Goal: Task Accomplishment & Management: Manage account settings

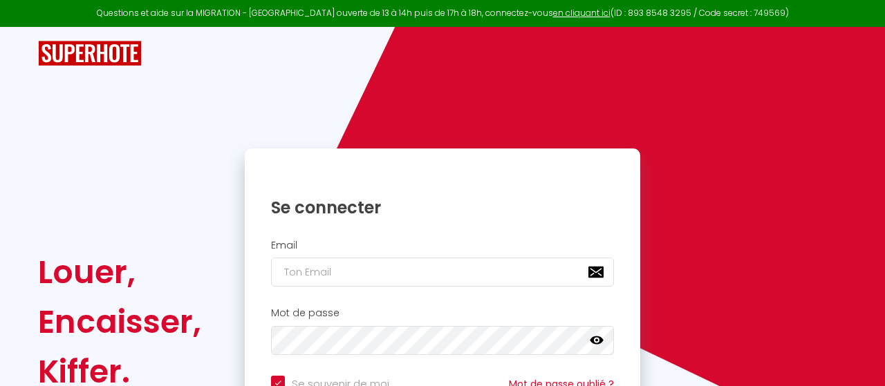
type input "q"
checkbox input "true"
type input "s"
checkbox input "true"
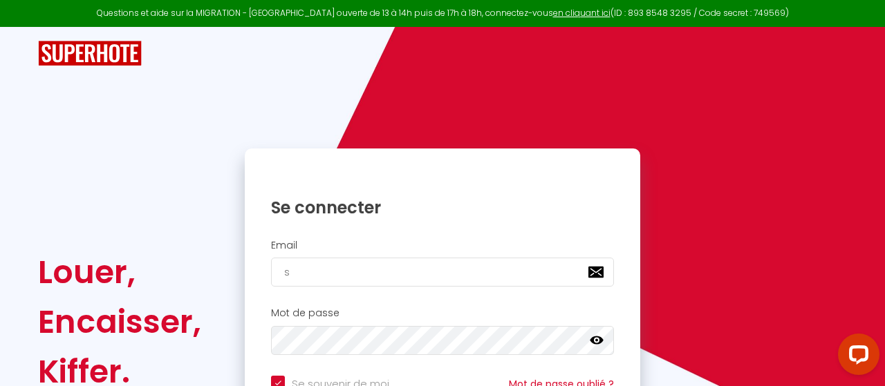
type input "so"
checkbox input "true"
type input "sor"
checkbox input "true"
type input "sore"
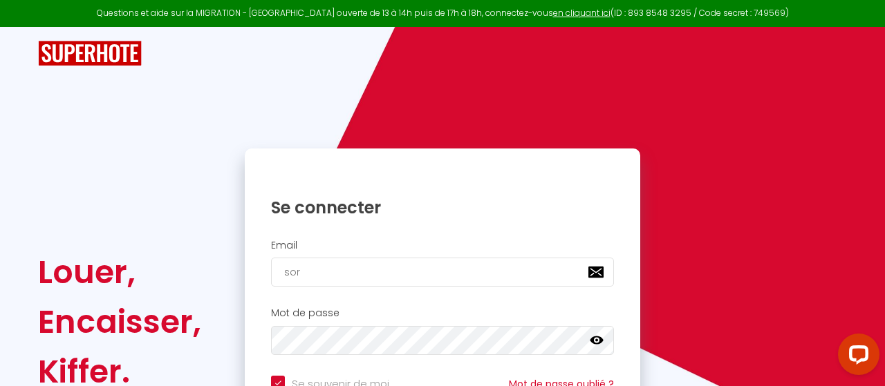
checkbox input "true"
type input "sorem"
checkbox input "true"
type input "sorem."
checkbox input "true"
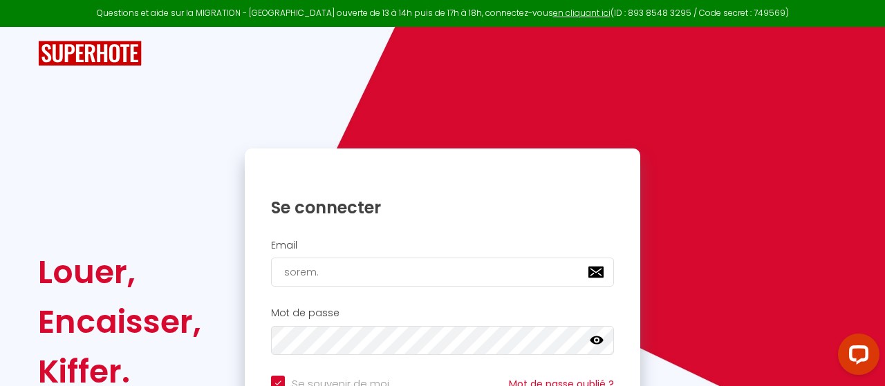
type input "sorem.j"
checkbox input "true"
type input "sorem.jl"
checkbox input "true"
type input "sorem.jle"
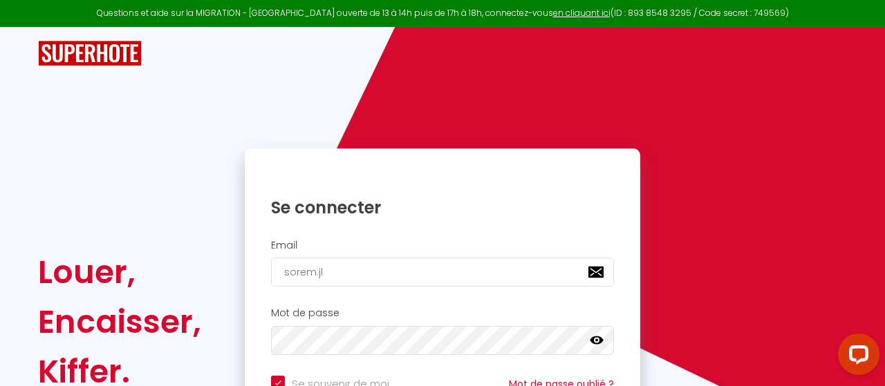
checkbox input "true"
type input "sorem.jle6"
checkbox input "true"
type input "sorem.jle66"
checkbox input "true"
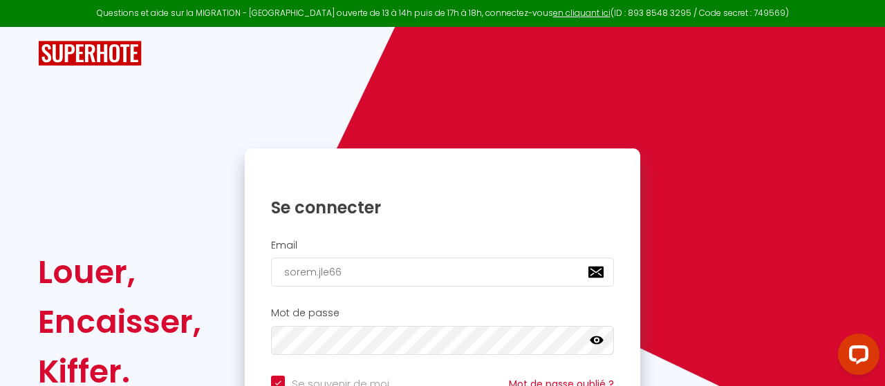
type input "sorem.jle66@"
checkbox input "true"
type input "sorem.jle66@g"
checkbox input "true"
type input "sorem.jle66@gm"
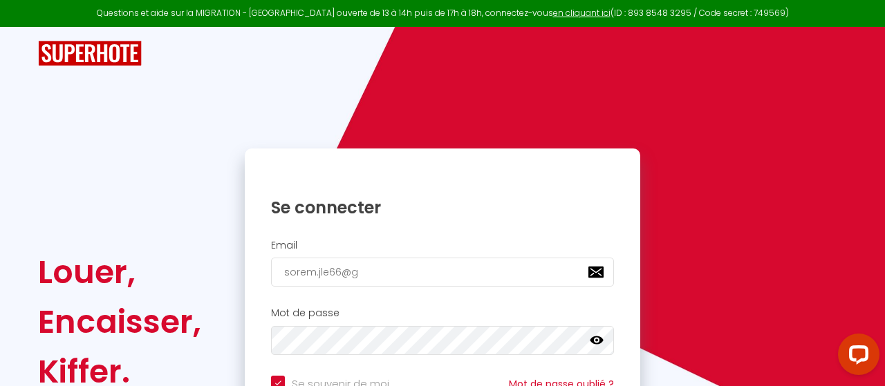
checkbox input "true"
type input "sorem.jle66@gma"
checkbox input "true"
type input "sorem.jle66@gmai"
checkbox input "true"
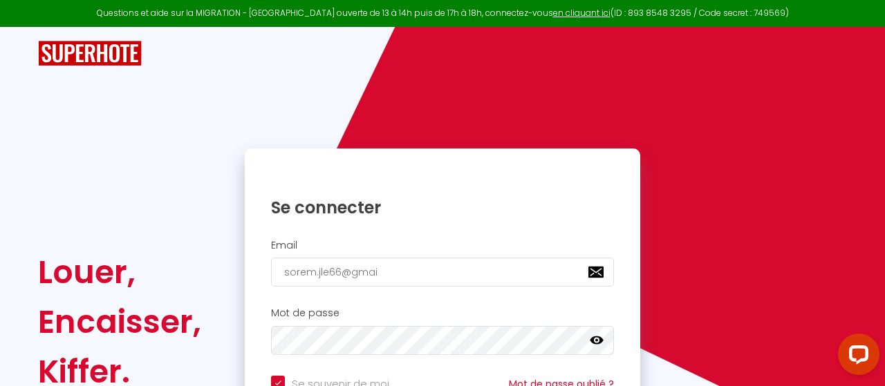
type input "sorem.jle66@gmail"
checkbox input "true"
type input "sorem.jle66@gmail."
checkbox input "true"
type input "sorem.jle66@gmail.C"
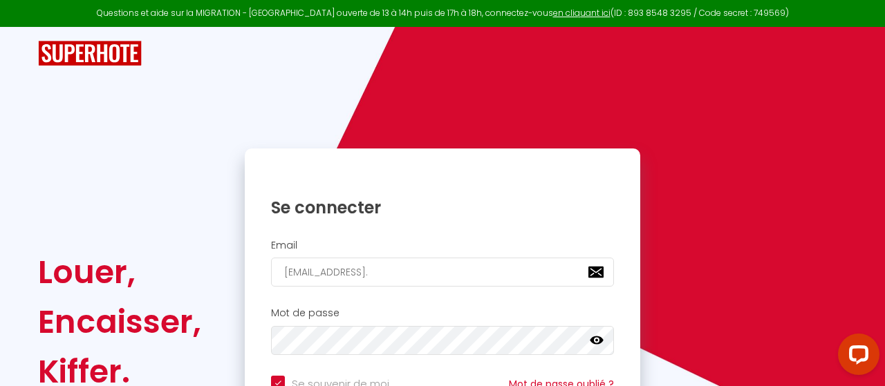
checkbox input "true"
type input "sorem.jle66@gmail."
checkbox input "true"
type input "sorem.jle66@gmail.c"
checkbox input "true"
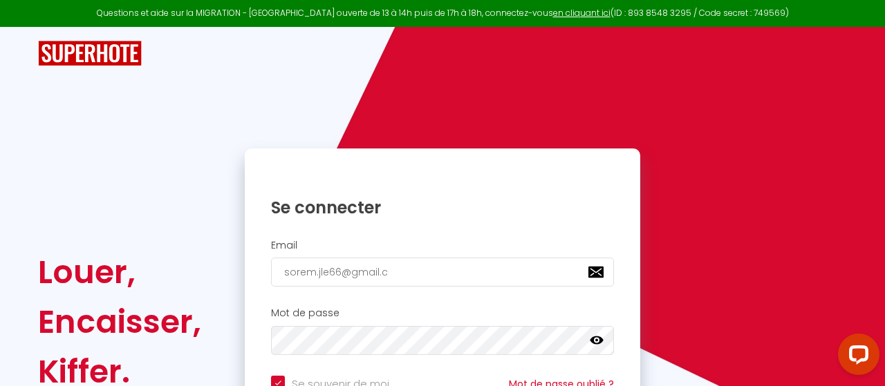
type input "sorem.jle66@gmail.co"
checkbox input "true"
type input "sorem.jle66@gmail.com"
checkbox input "true"
type input "sorem.jle66@gmail.com"
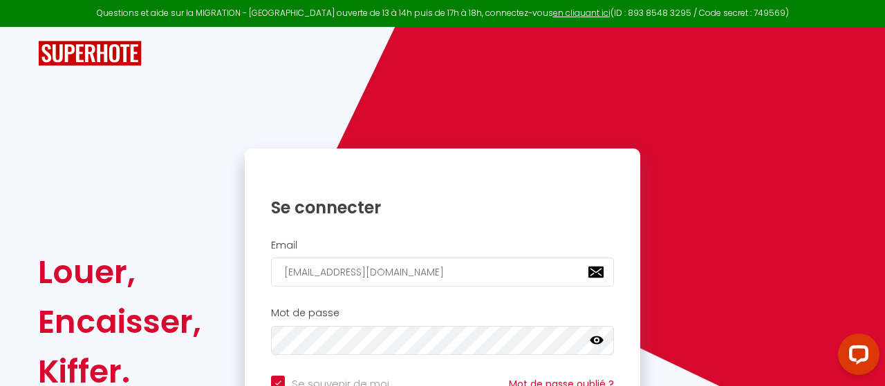
click at [603, 344] on icon at bounding box center [597, 341] width 14 height 14
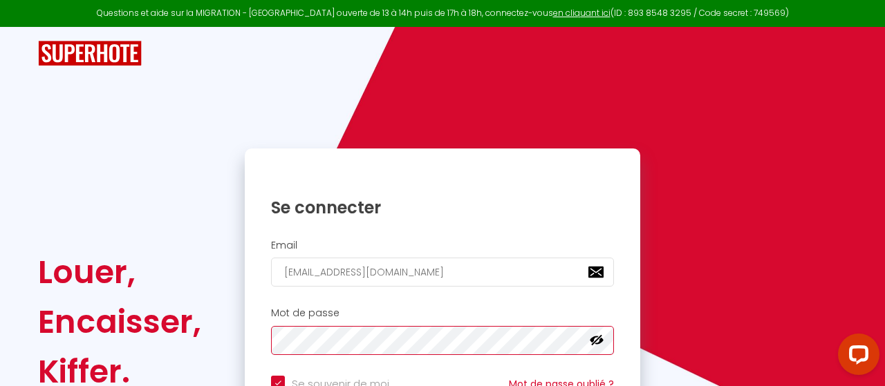
checkbox input "true"
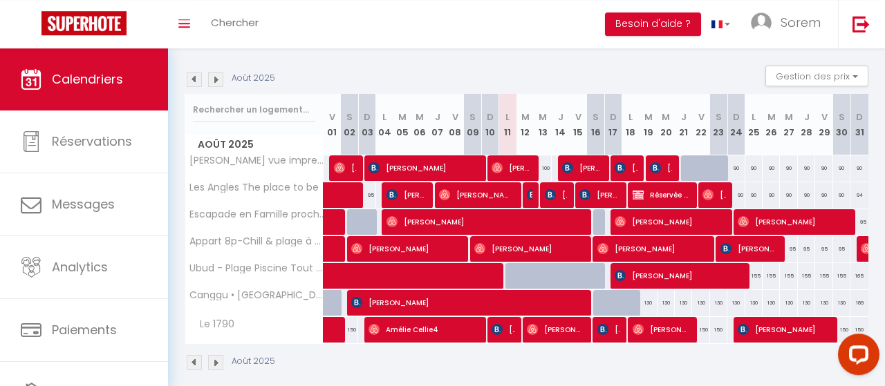
scroll to position [144, 0]
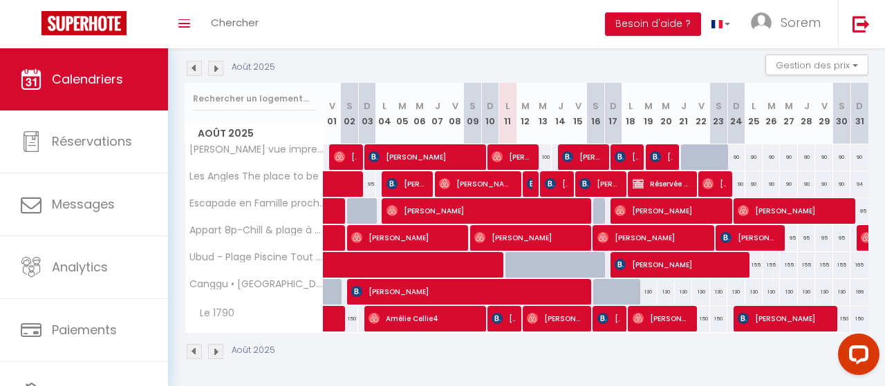
click at [582, 236] on span "Hervé Condaminet" at bounding box center [528, 238] width 109 height 26
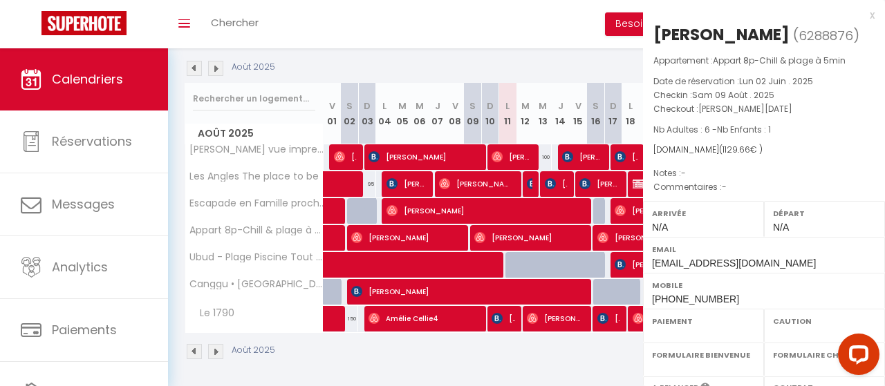
select select "OK"
select select "0"
select select "1"
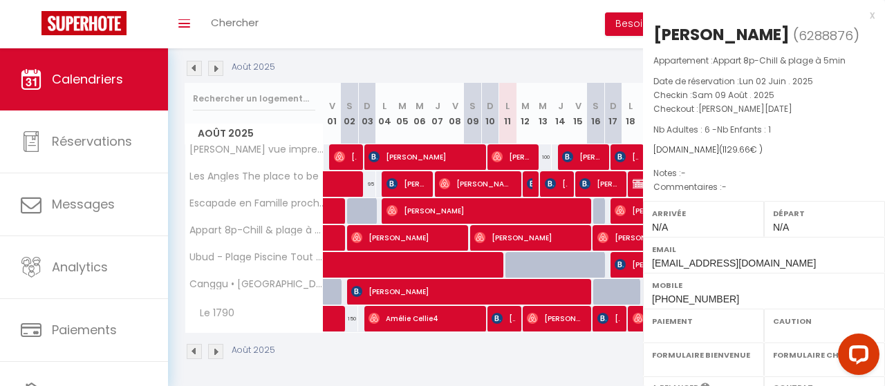
select select
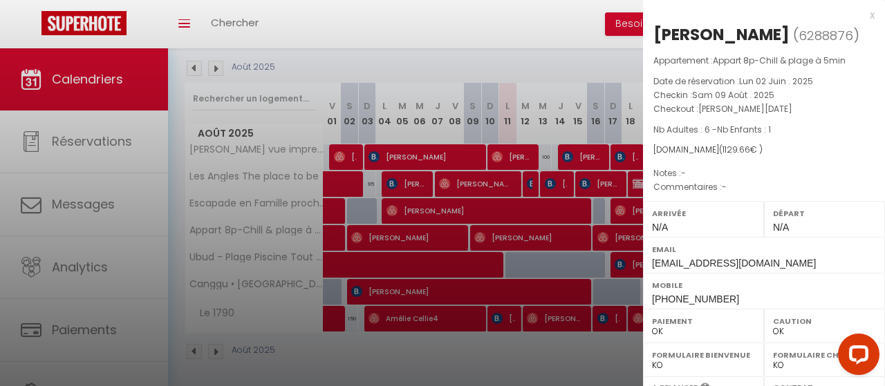
click at [577, 214] on div at bounding box center [442, 193] width 885 height 386
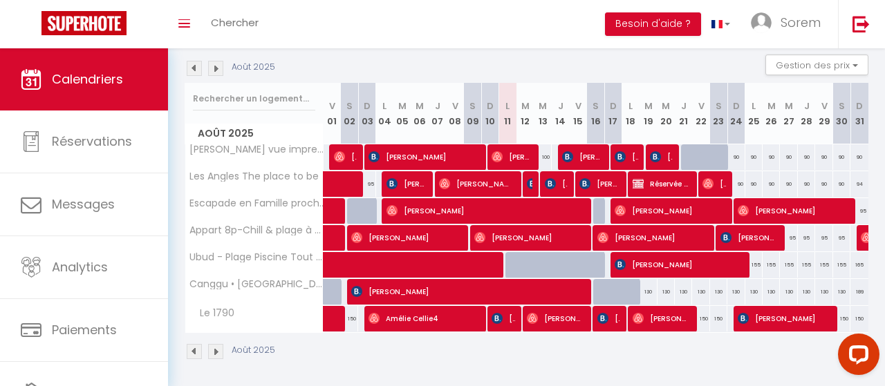
click at [577, 214] on span "Océane Waterlot" at bounding box center [484, 211] width 196 height 26
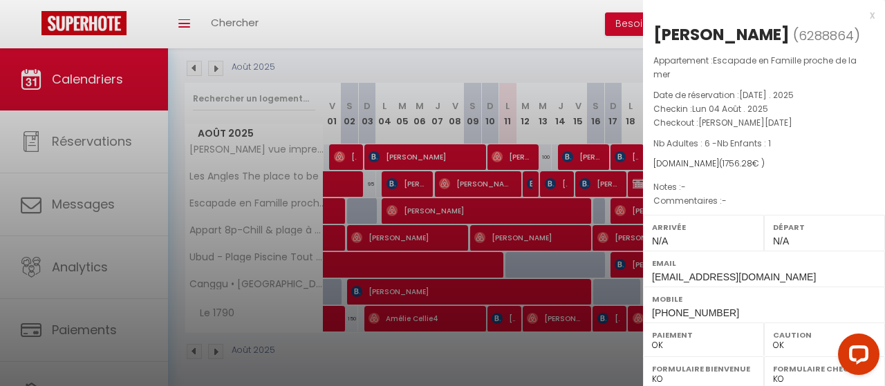
click at [573, 235] on div at bounding box center [442, 193] width 885 height 386
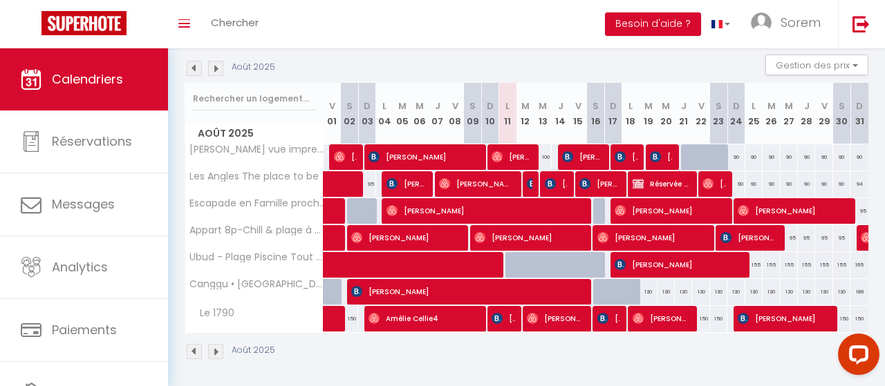
click at [460, 236] on span "Kelig Mazier" at bounding box center [405, 238] width 109 height 26
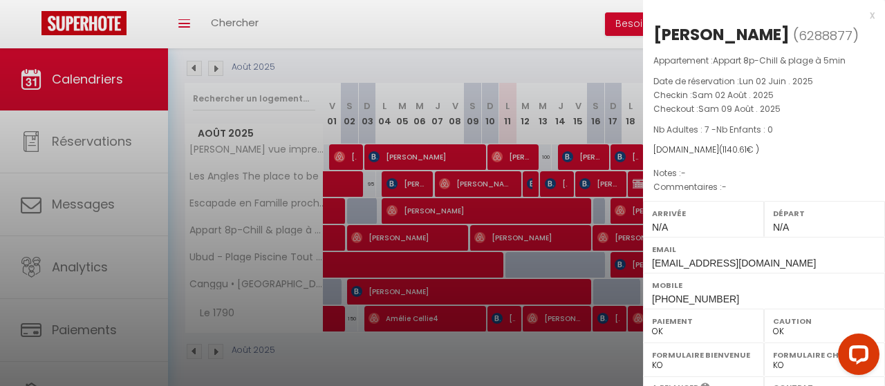
click at [478, 219] on div at bounding box center [442, 193] width 885 height 386
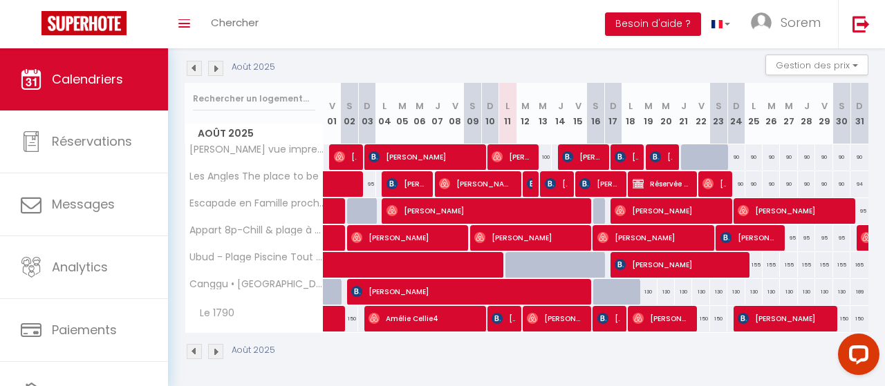
click at [511, 215] on span "Océane Waterlot" at bounding box center [484, 211] width 196 height 26
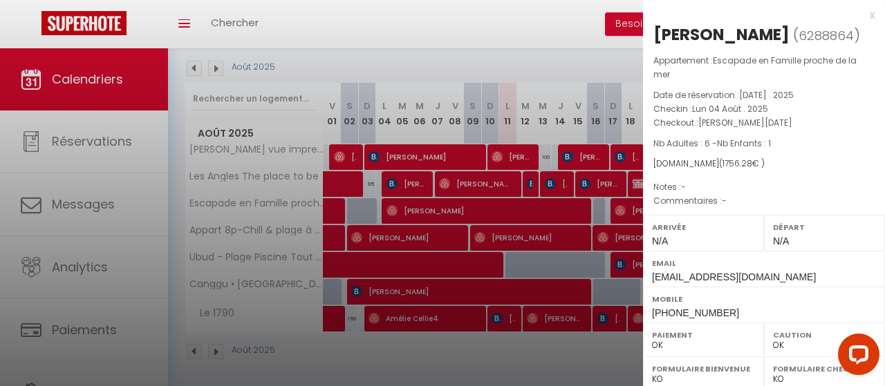
click at [554, 236] on div at bounding box center [442, 193] width 885 height 386
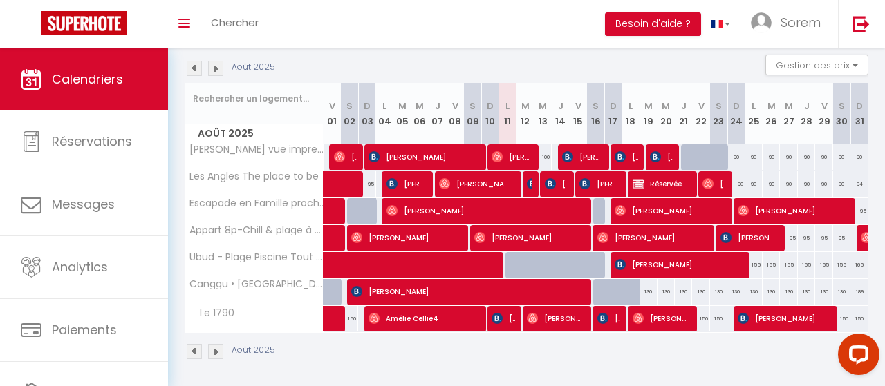
click at [579, 295] on span "Morgan Derede" at bounding box center [466, 292] width 230 height 26
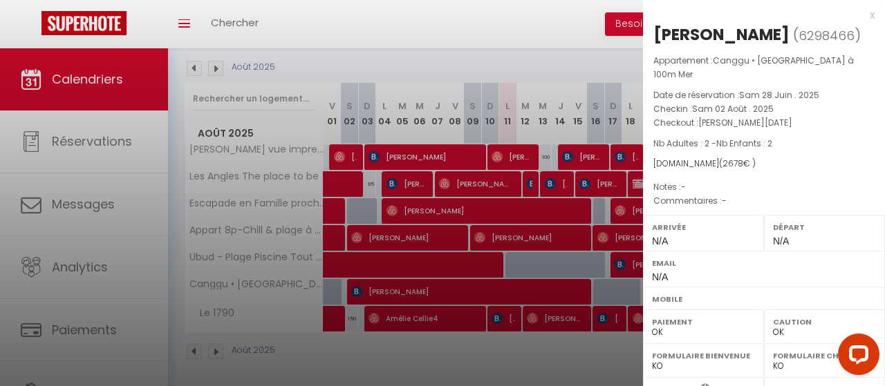
click at [579, 295] on div at bounding box center [442, 193] width 885 height 386
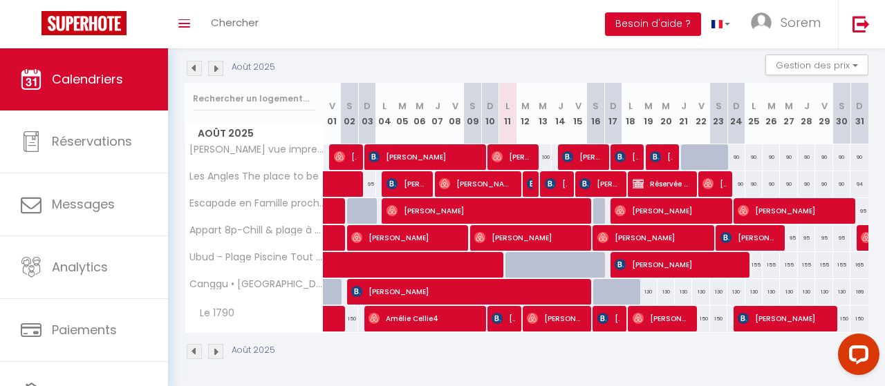
click at [218, 349] on img at bounding box center [215, 351] width 15 height 15
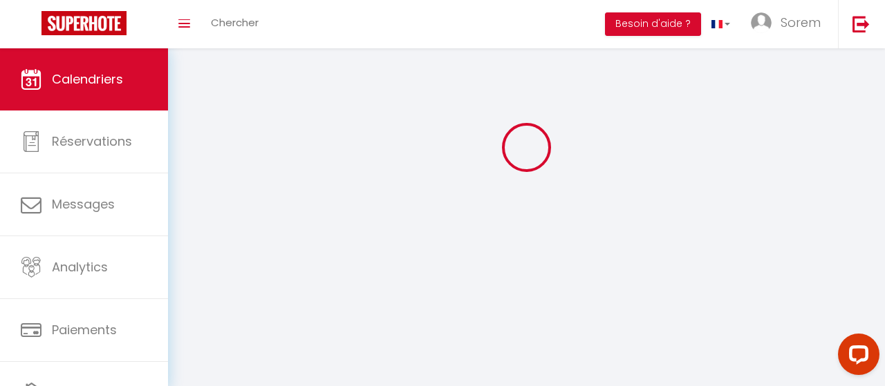
scroll to position [48, 0]
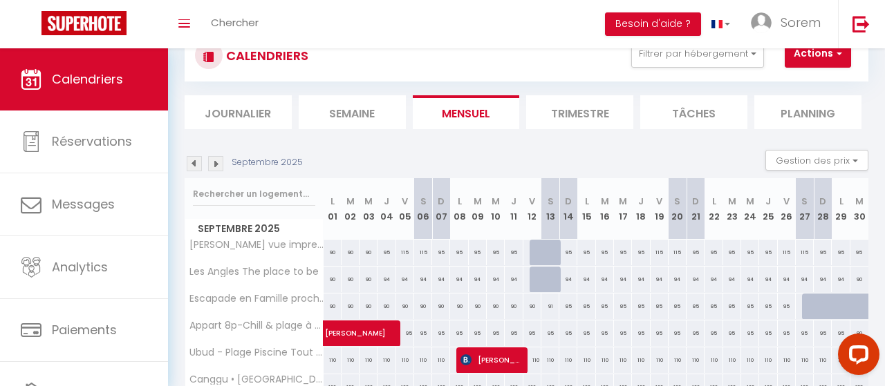
click at [404, 251] on div "115" at bounding box center [405, 253] width 18 height 26
type input "115"
type input "Ven 05 Septembre 2025"
type input "Sam 06 Septembre 2025"
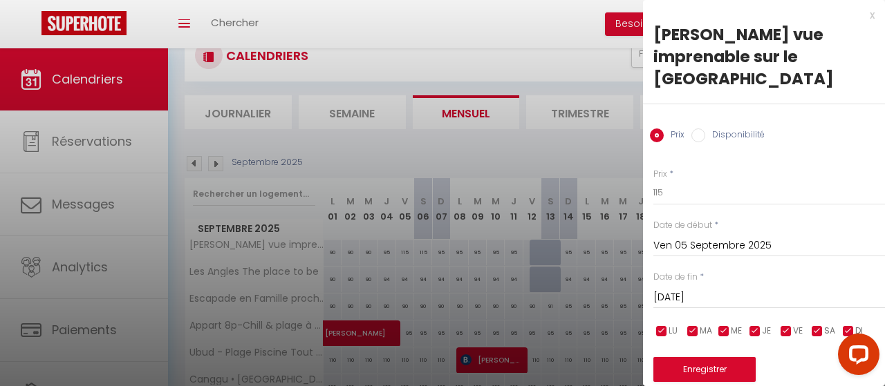
click at [561, 149] on div at bounding box center [442, 193] width 885 height 386
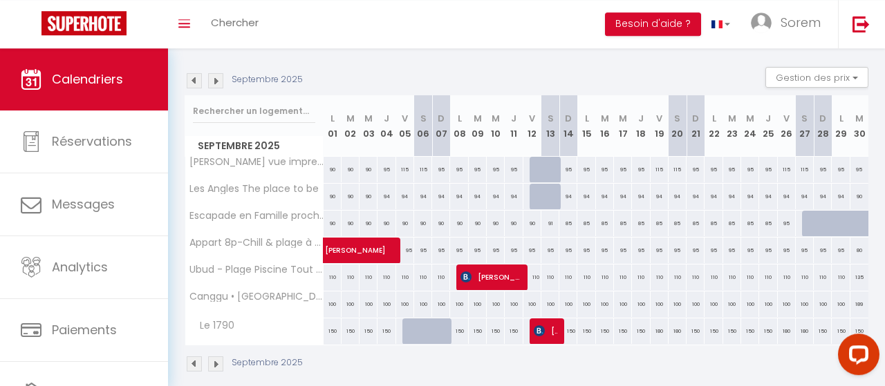
scroll to position [144, 0]
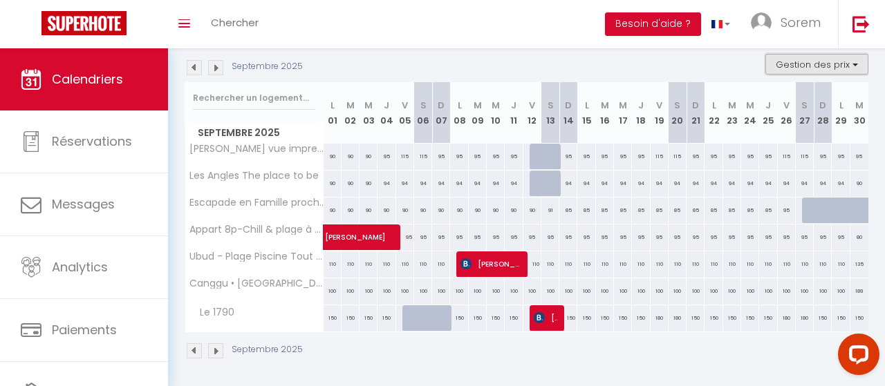
click at [854, 62] on button "Gestion des prix" at bounding box center [816, 64] width 103 height 21
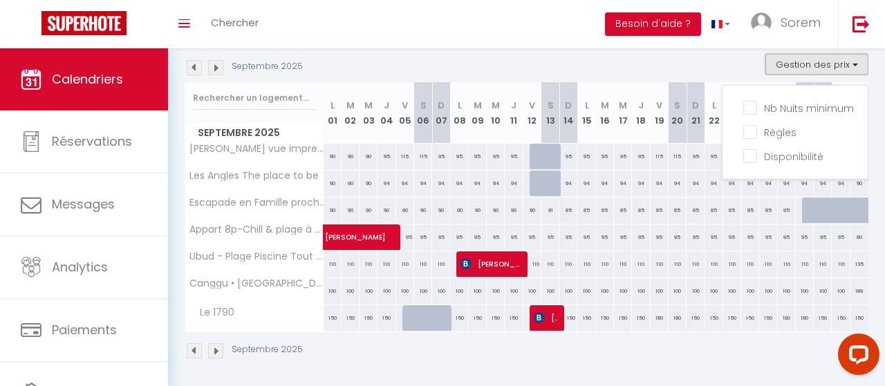
click at [827, 60] on button "Gestion des prix" at bounding box center [816, 64] width 103 height 21
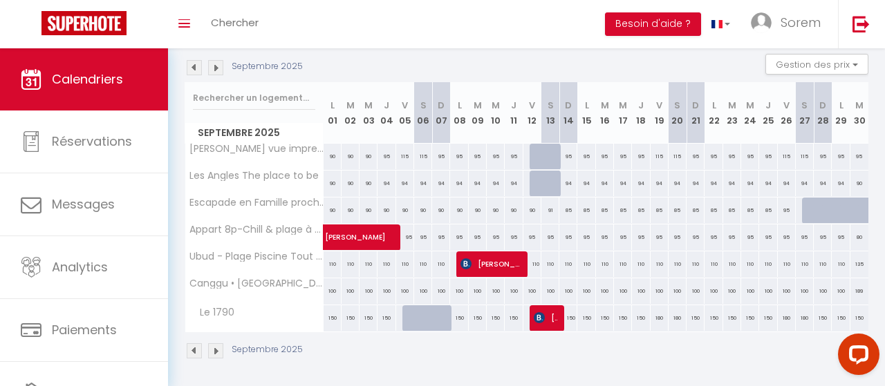
click at [214, 352] on img at bounding box center [215, 351] width 15 height 15
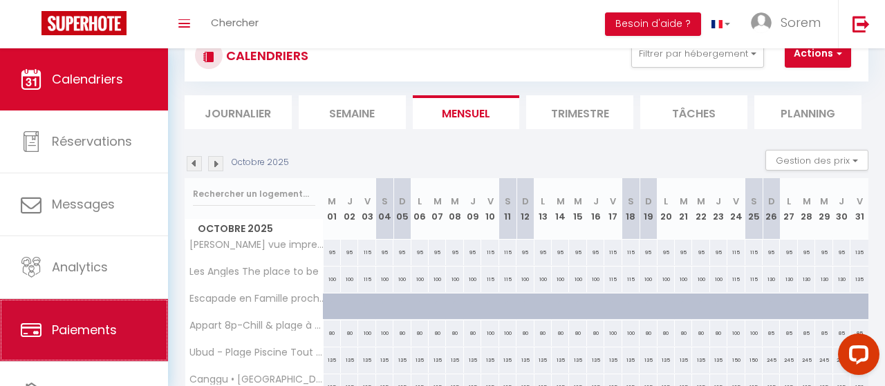
click at [100, 321] on link "Paiements" at bounding box center [84, 330] width 168 height 62
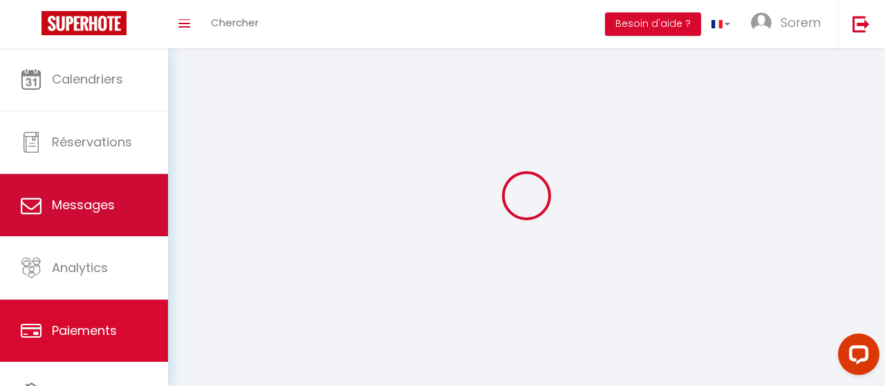
select select "2"
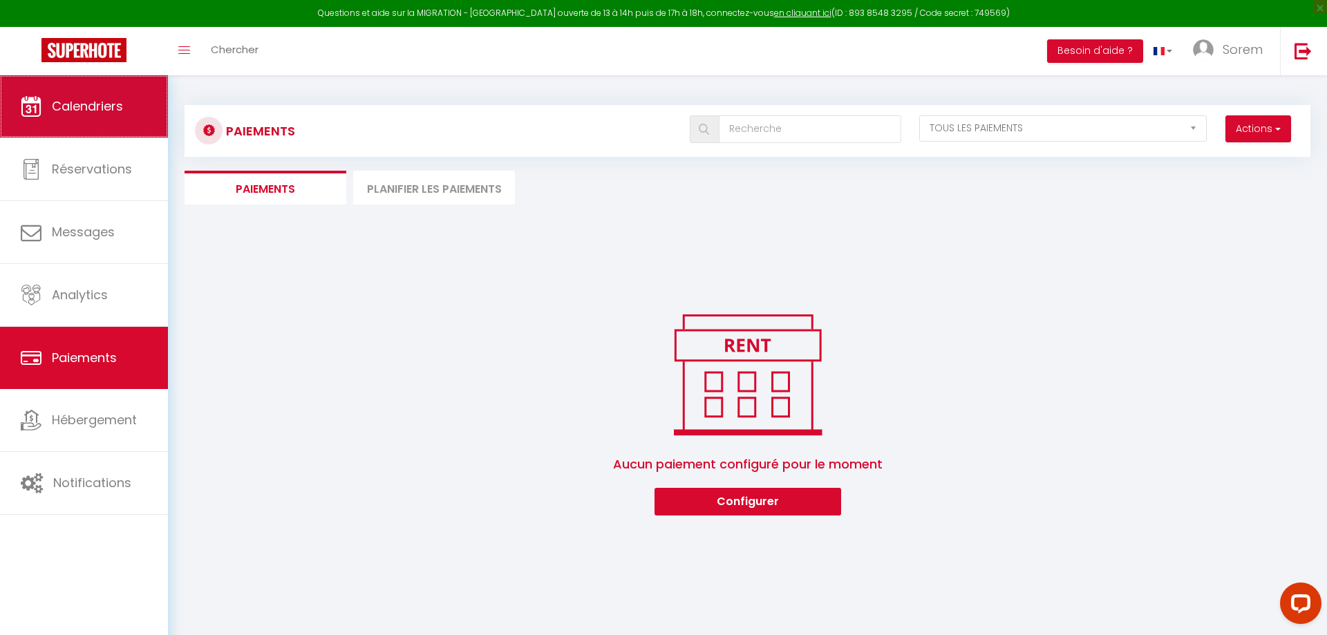
click at [28, 137] on link "Calendriers" at bounding box center [84, 106] width 168 height 62
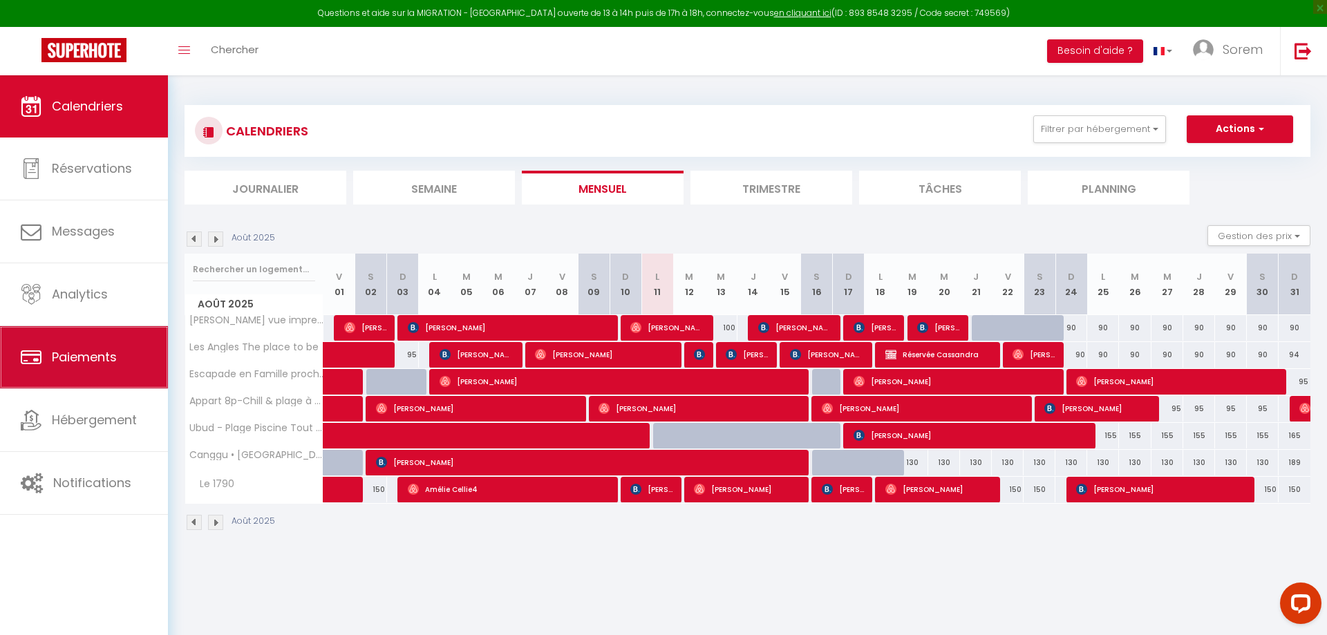
click at [87, 359] on span "Paiements" at bounding box center [84, 356] width 65 height 17
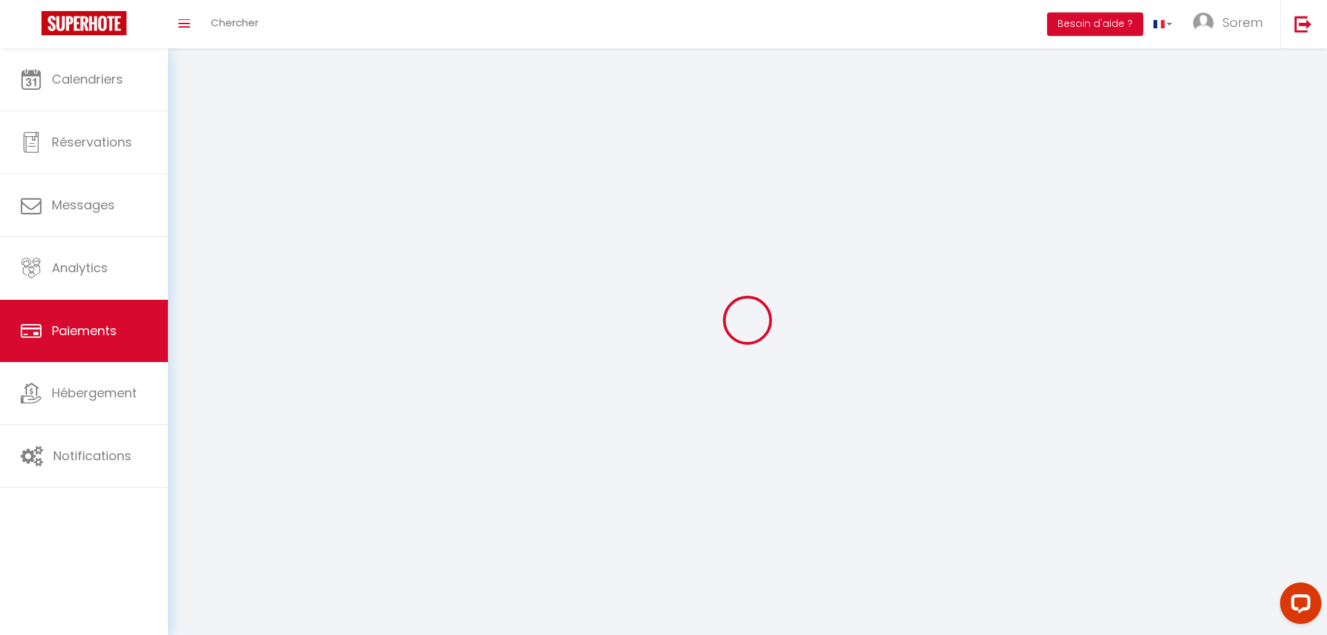
select select "2"
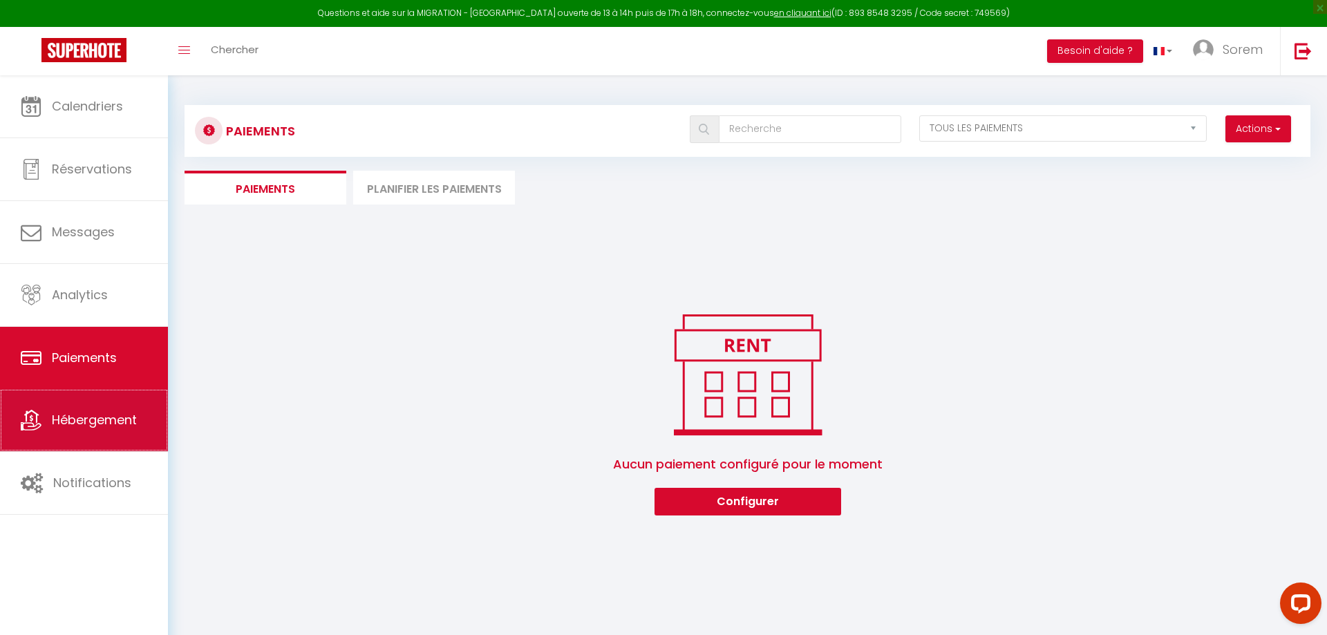
click at [100, 386] on span "Hébergement" at bounding box center [94, 419] width 85 height 17
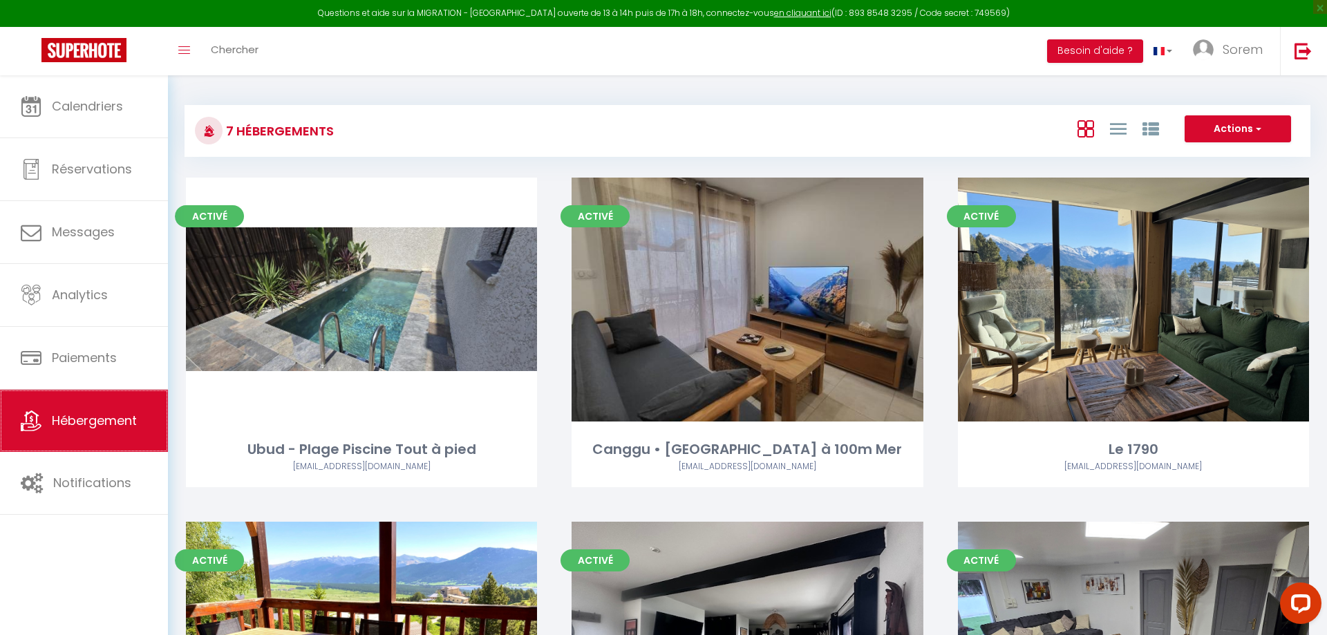
click at [132, 386] on span "Hébergement" at bounding box center [94, 420] width 85 height 17
